Goal: Transaction & Acquisition: Purchase product/service

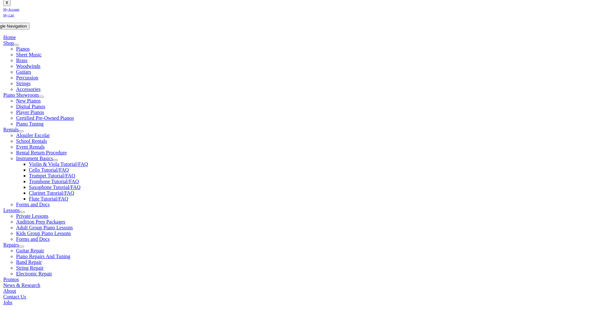
scroll to position [105, 0]
type input "hill"
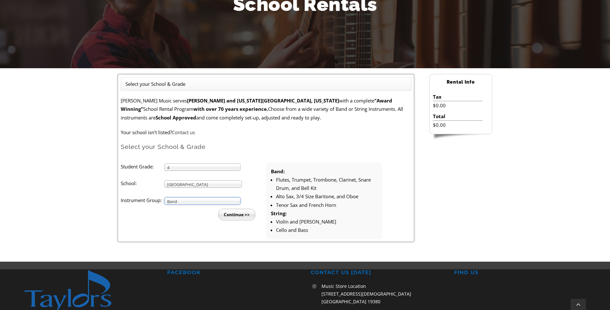
click at [244, 215] on input "Continue >>" at bounding box center [236, 215] width 37 height 12
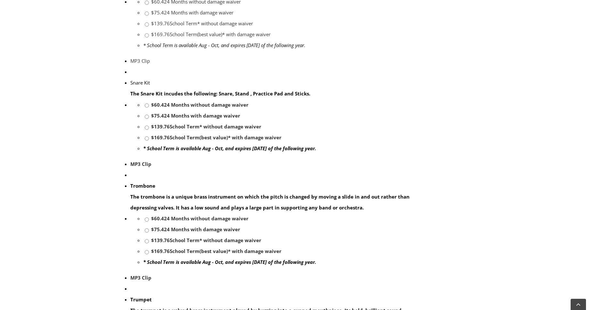
scroll to position [703, 0]
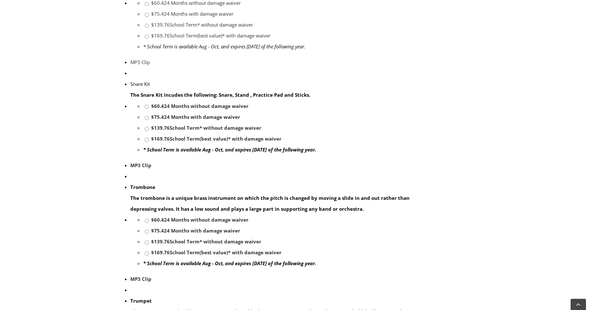
drag, startPoint x: 242, startPoint y: 173, endPoint x: 386, endPoint y: 302, distance: 194.0
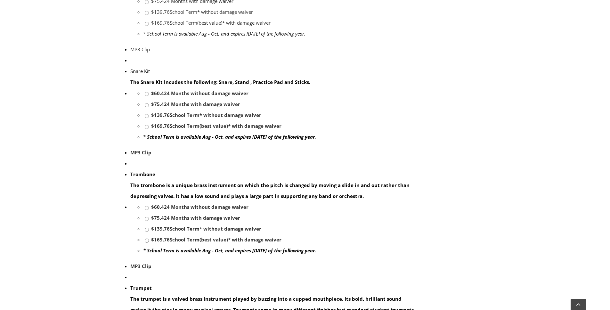
scroll to position [717, 0]
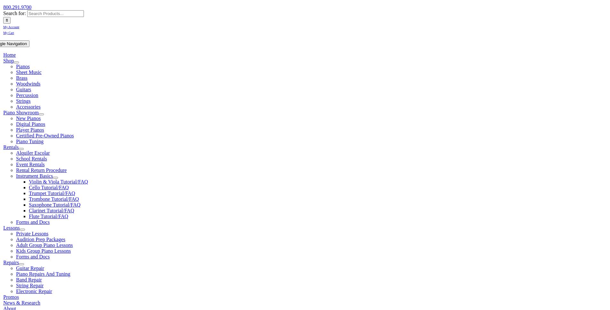
scroll to position [111, 0]
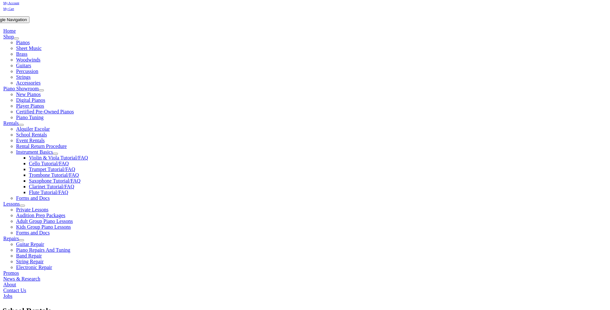
drag, startPoint x: 160, startPoint y: 188, endPoint x: 224, endPoint y: 188, distance: 64.0
drag, startPoint x: 200, startPoint y: 95, endPoint x: 202, endPoint y: 101, distance: 6.2
